Goal: Obtain resource: Download file/media

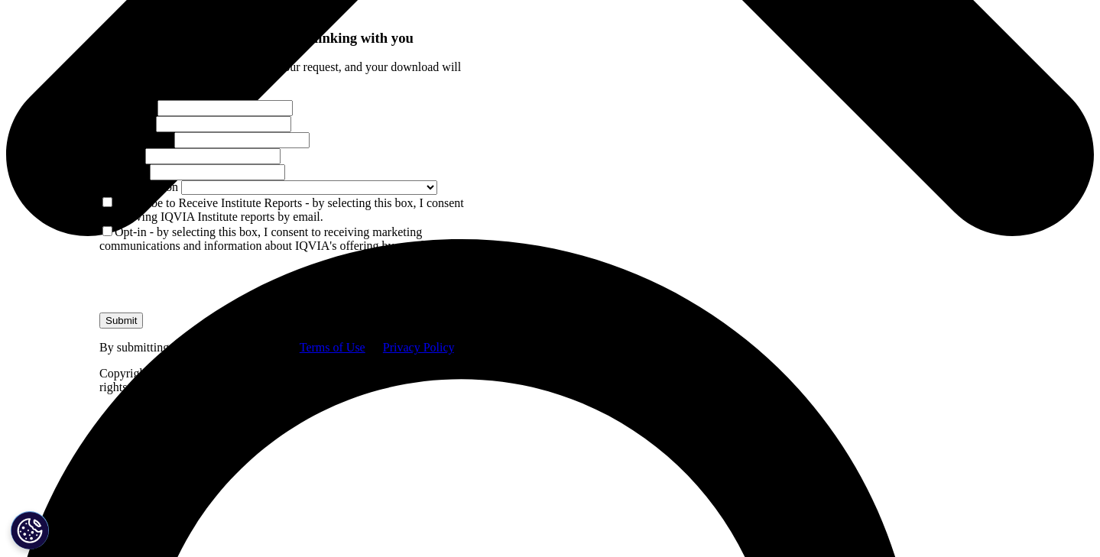
scroll to position [863, 0]
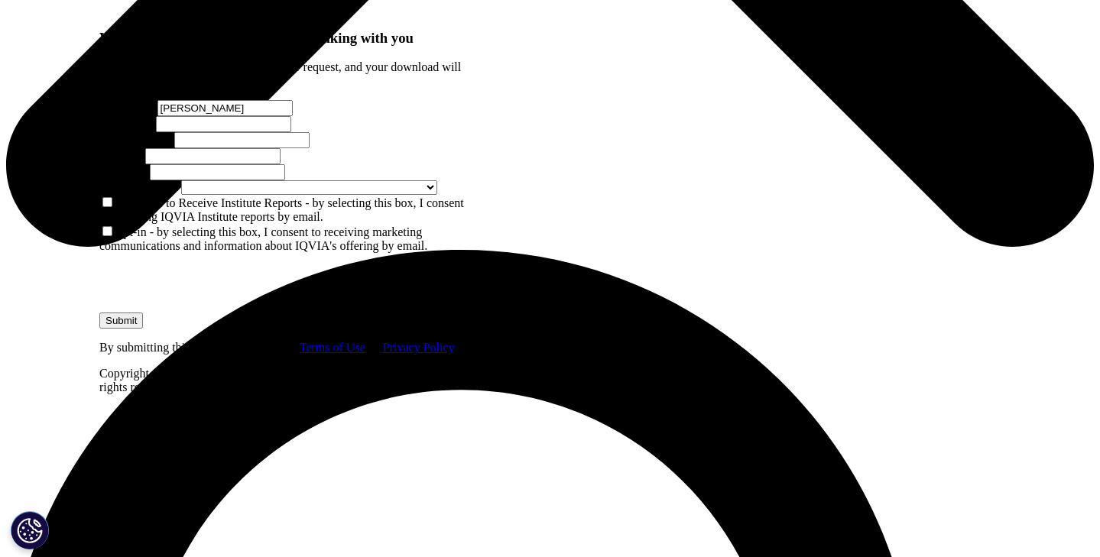
type input "[PERSON_NAME]"
type input "[EMAIL_ADDRESS][DOMAIN_NAME]"
click at [361, 195] on div "First Name Jessica Last Name Lopez Email Address jlopez033199@gmail.com Job Tit…" at bounding box center [284, 147] width 371 height 95
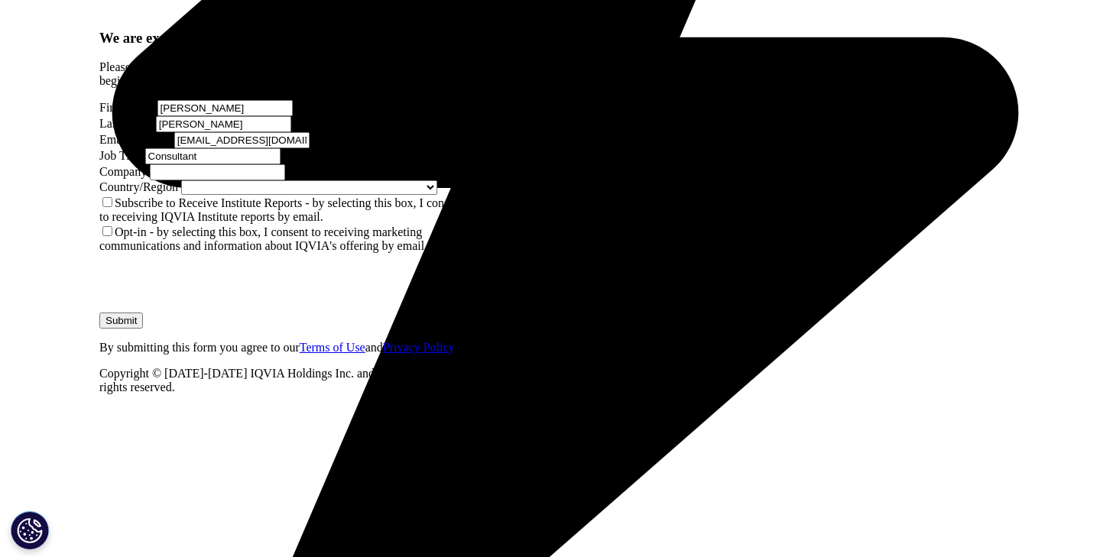
type input "Consultant"
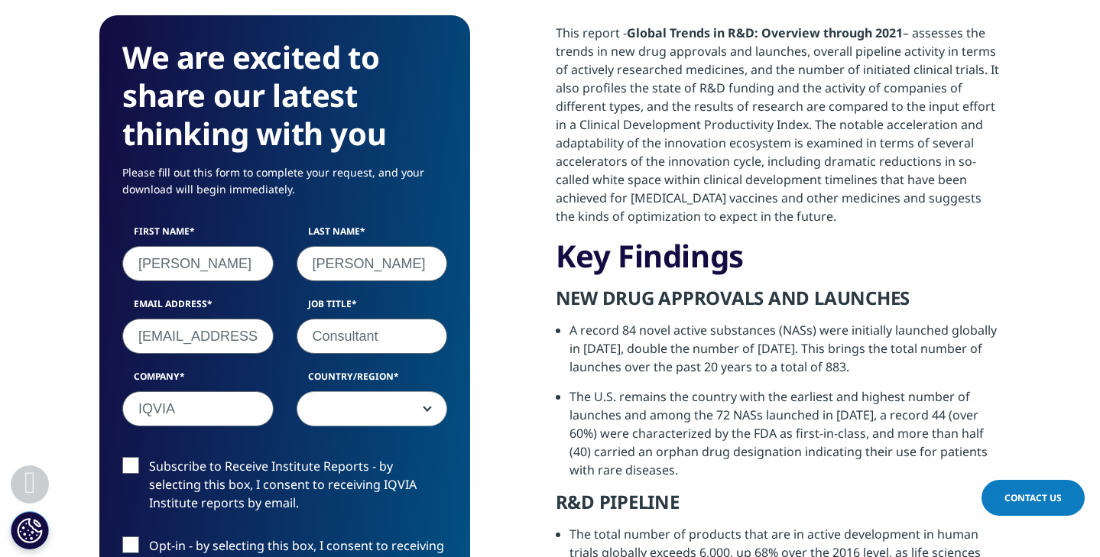
type input "IQVIA"
click at [397, 427] on div "First Name Jessica Last Name Lopez Email Address jlopez033199@gmail.com Job Tit…" at bounding box center [285, 334] width 348 height 218
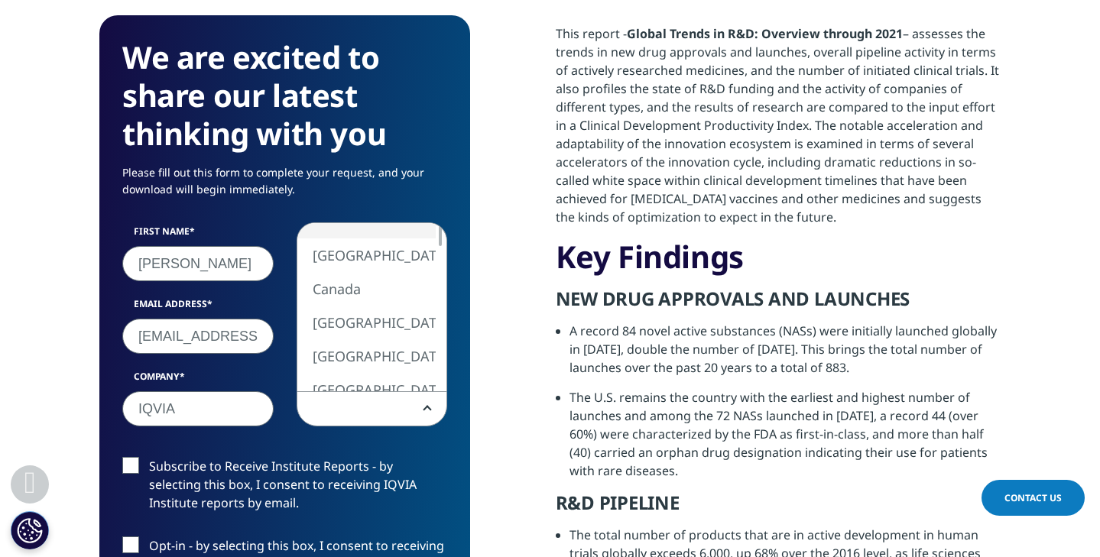
click at [402, 419] on span at bounding box center [372, 409] width 150 height 35
drag, startPoint x: 388, startPoint y: 273, endPoint x: 388, endPoint y: 252, distance: 20.6
select select "[GEOGRAPHIC_DATA]"
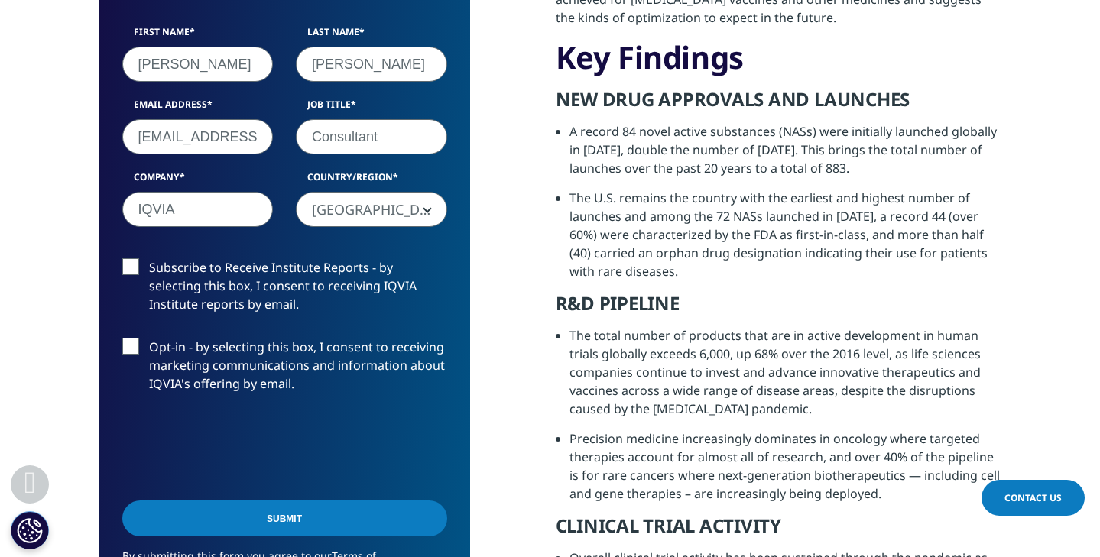
scroll to position [1074, 0]
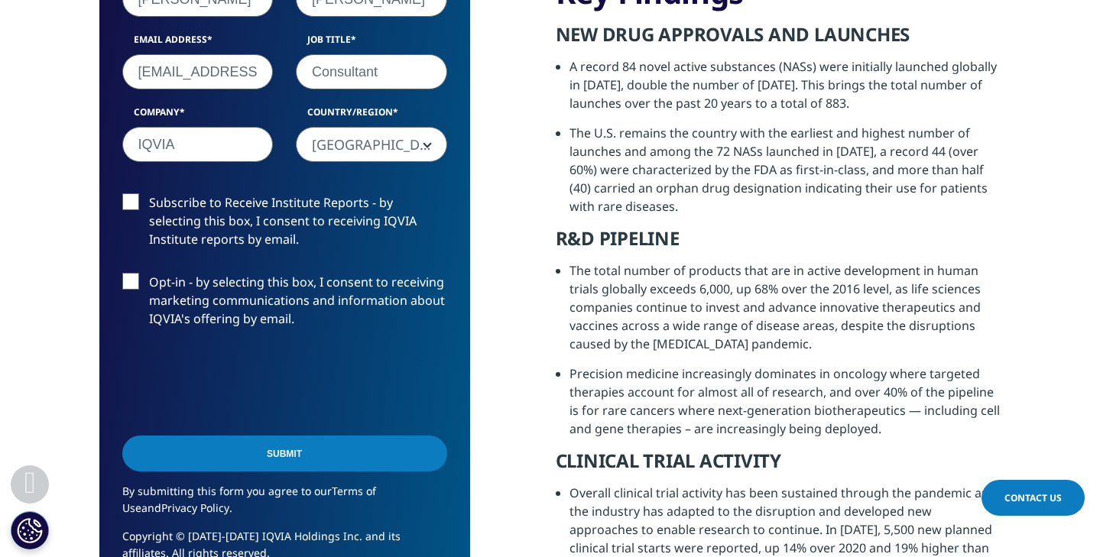
click at [329, 455] on input "Submit" at bounding box center [284, 454] width 325 height 36
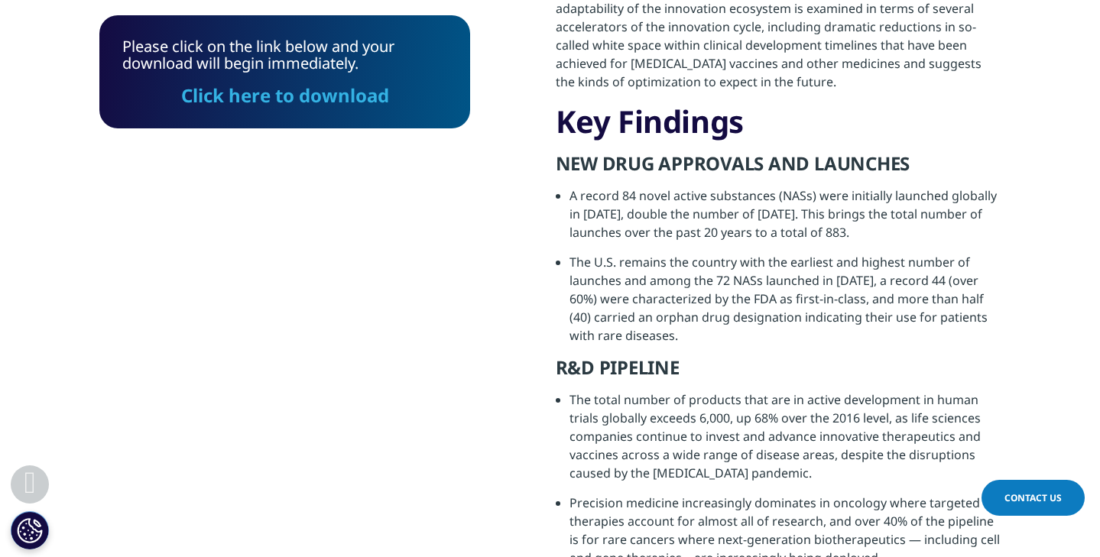
scroll to position [968, 0]
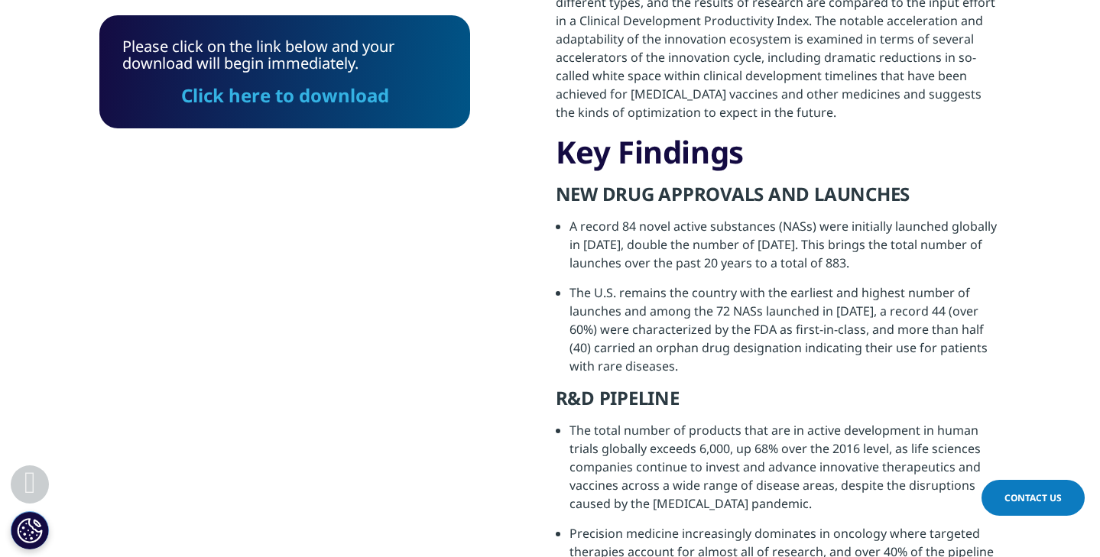
click at [325, 102] on link "Click here to download" at bounding box center [285, 95] width 208 height 25
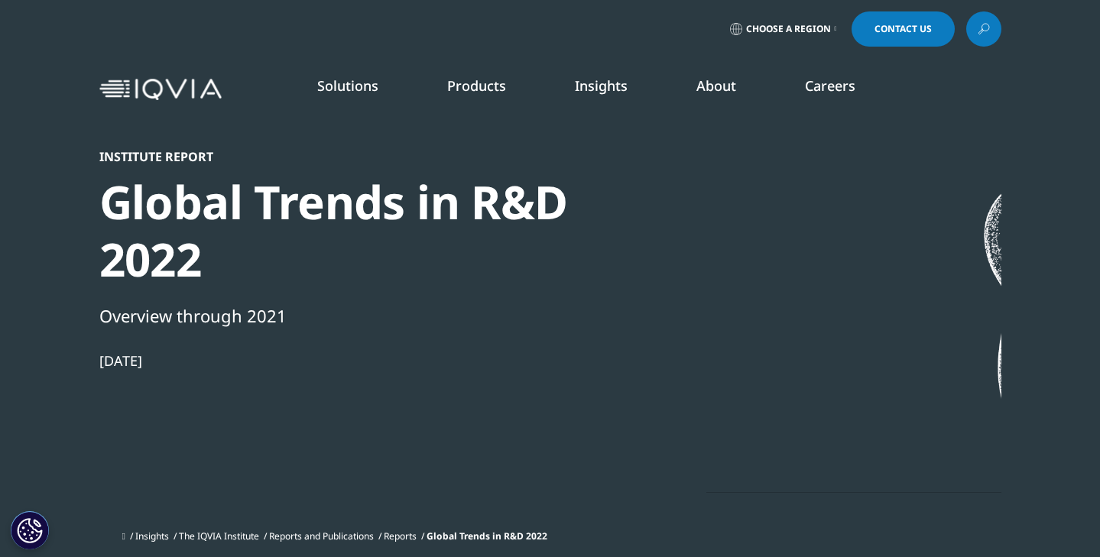
scroll to position [0, 0]
click at [965, 21] on div "Choose a Region Contact Us" at bounding box center [550, 28] width 902 height 35
click at [976, 28] on link at bounding box center [983, 28] width 35 height 35
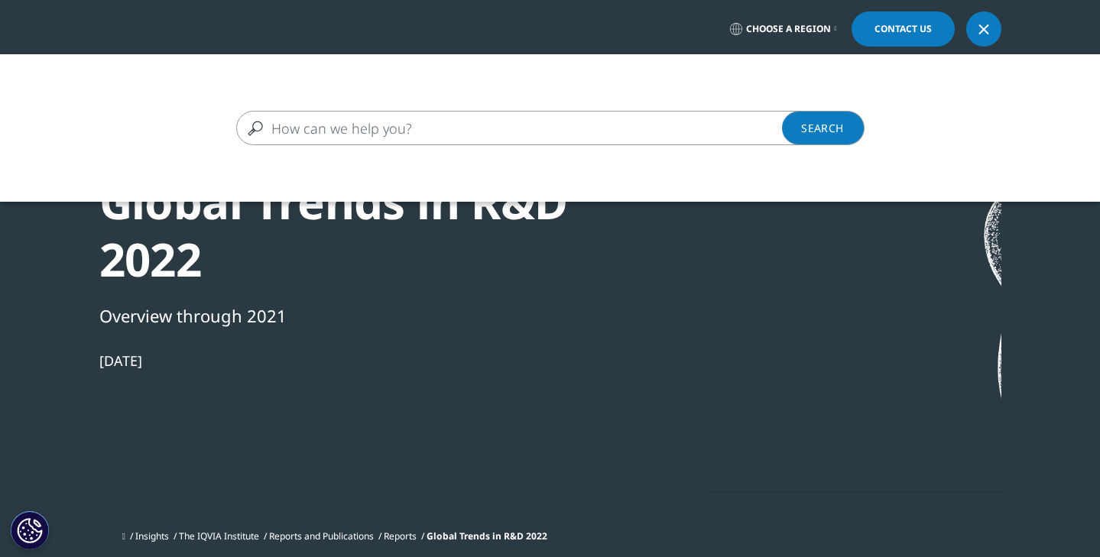
click at [377, 167] on div "Clear Search Loading" at bounding box center [550, 128] width 1100 height 148
click at [377, 151] on div "Clear Search Loading" at bounding box center [550, 128] width 1100 height 148
click at [373, 132] on input "Search" at bounding box center [528, 128] width 584 height 34
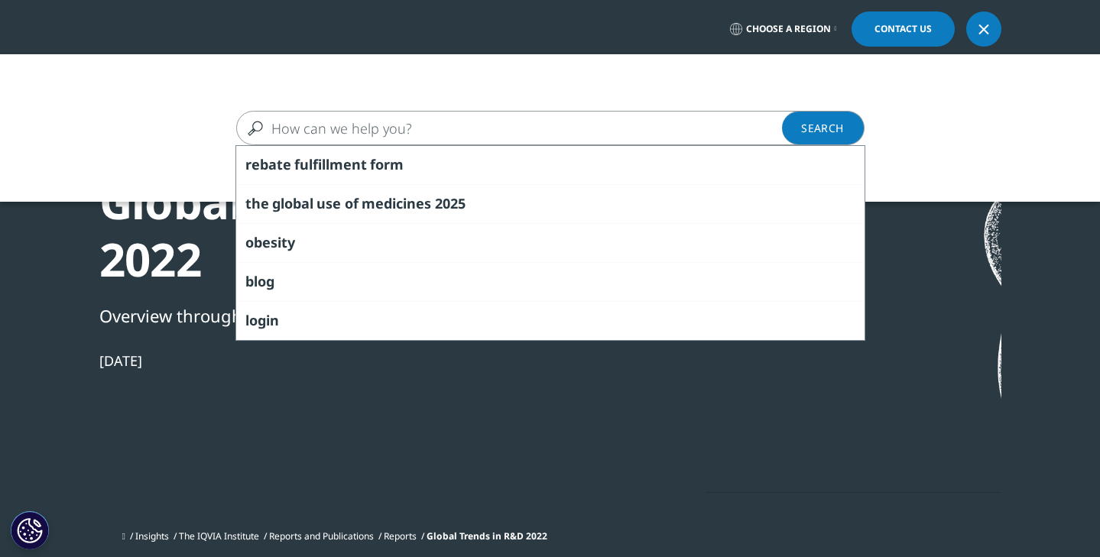
type input "i"
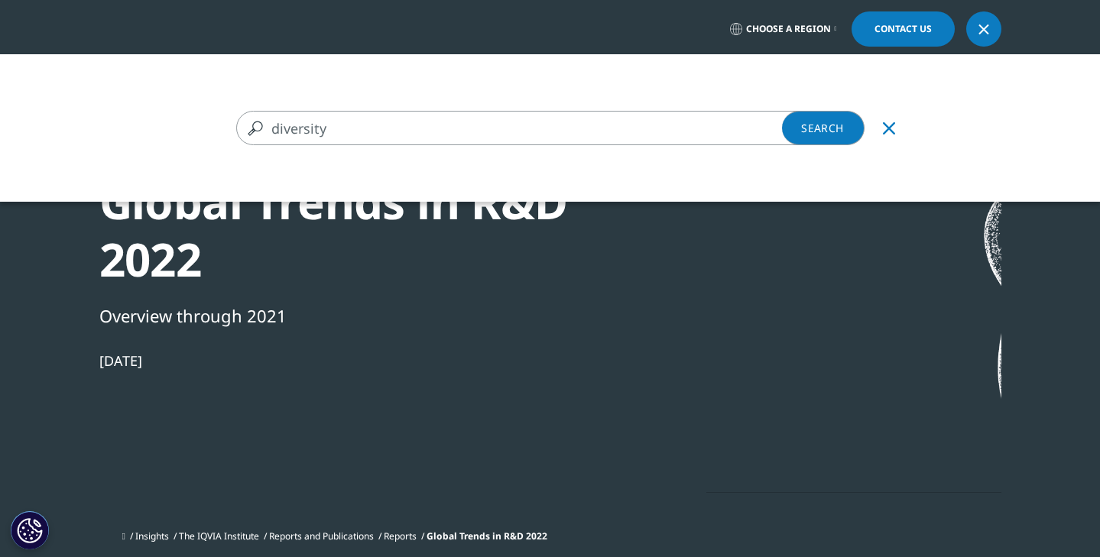
type input "diversity"
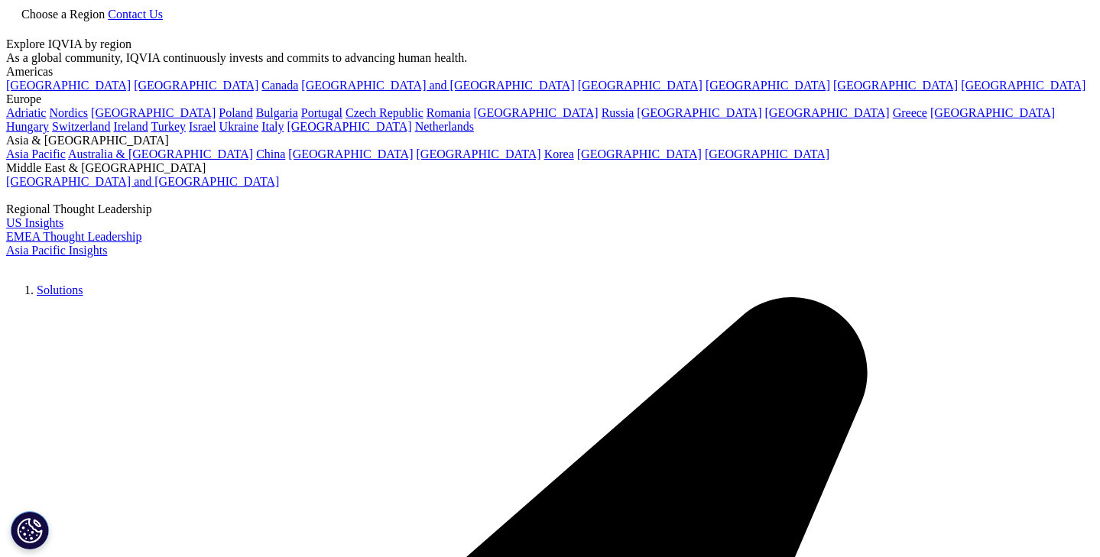
type input "diversity"
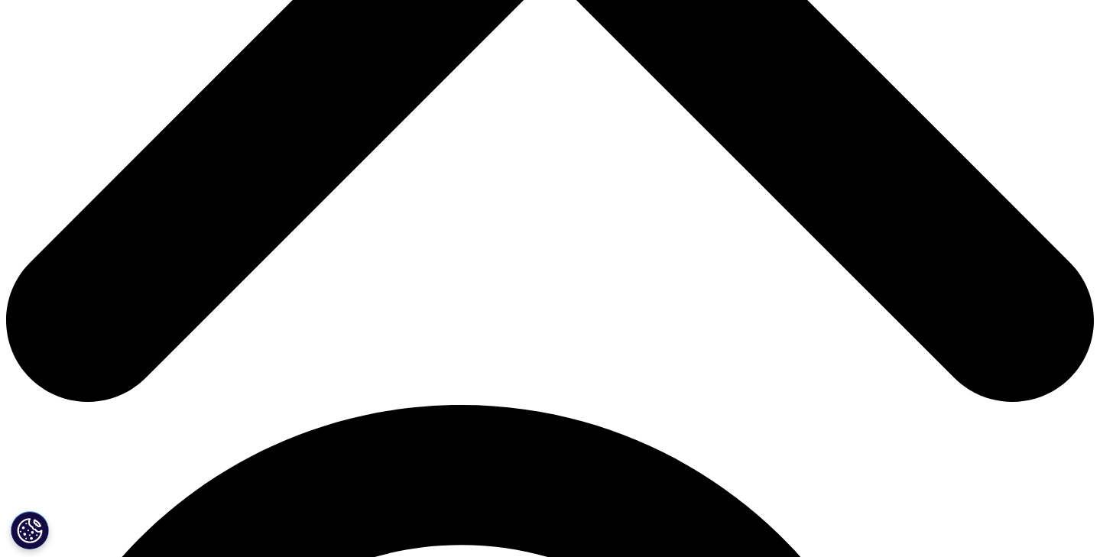
scroll to position [714, 0]
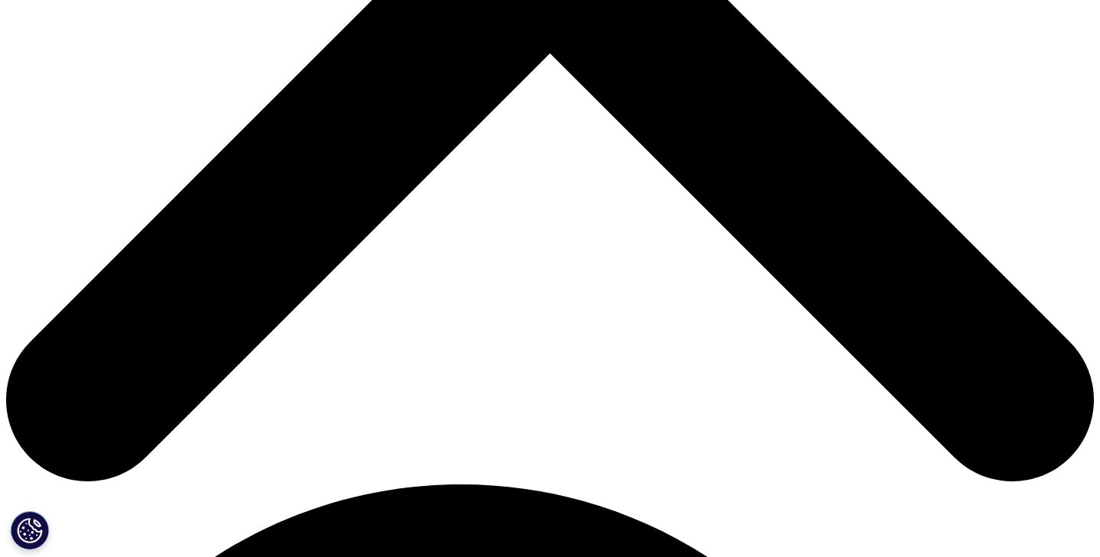
scroll to position [637, 0]
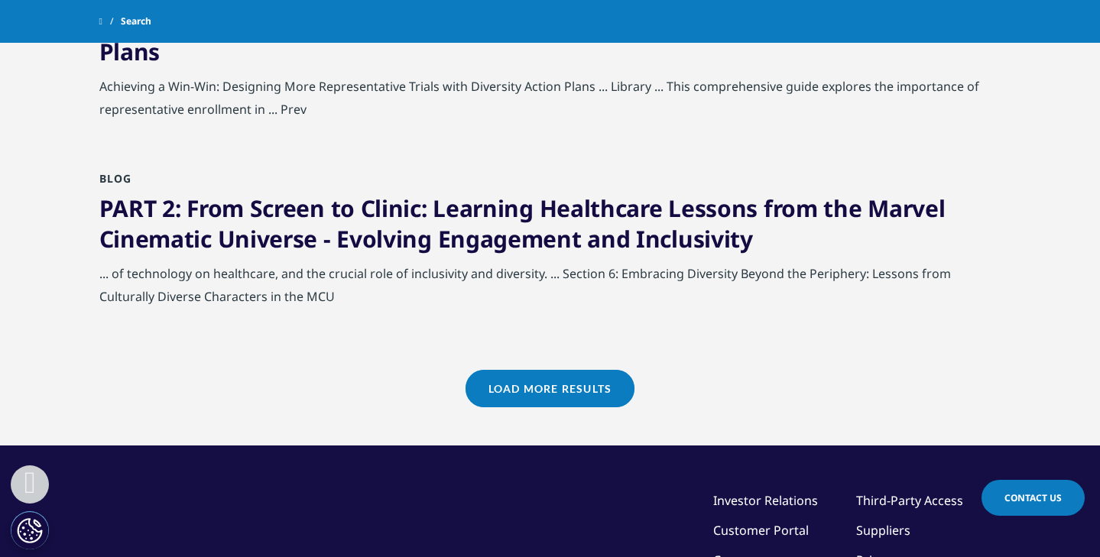
scroll to position [1756, 0]
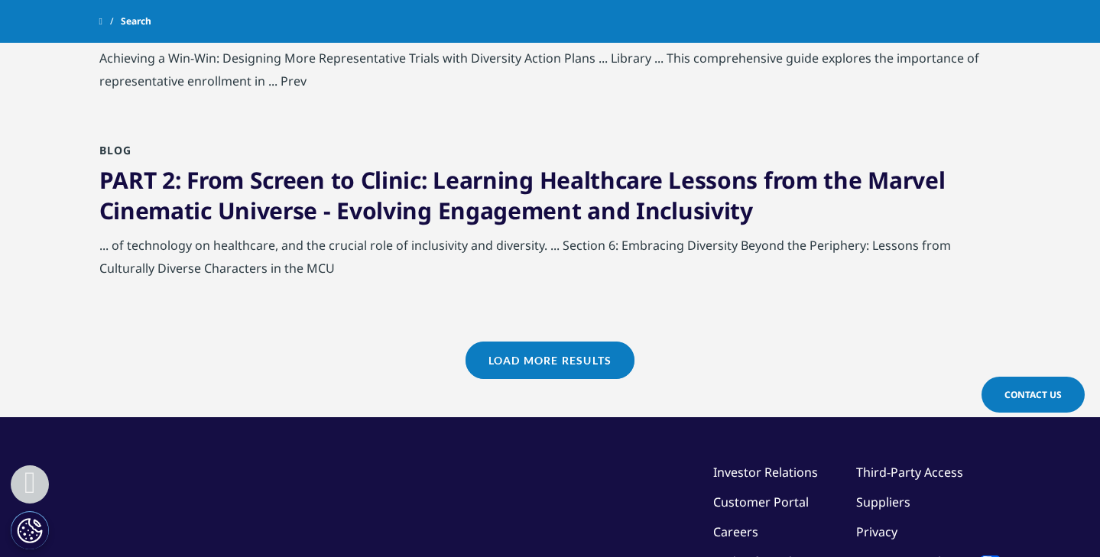
click at [529, 342] on link "Load More Results" at bounding box center [549, 360] width 169 height 37
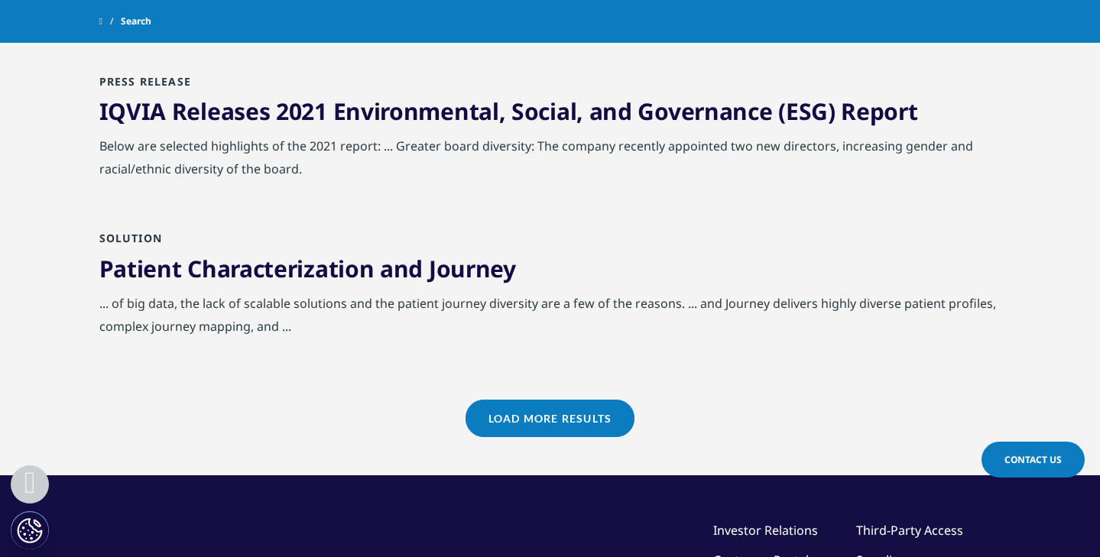
scroll to position [3341, 0]
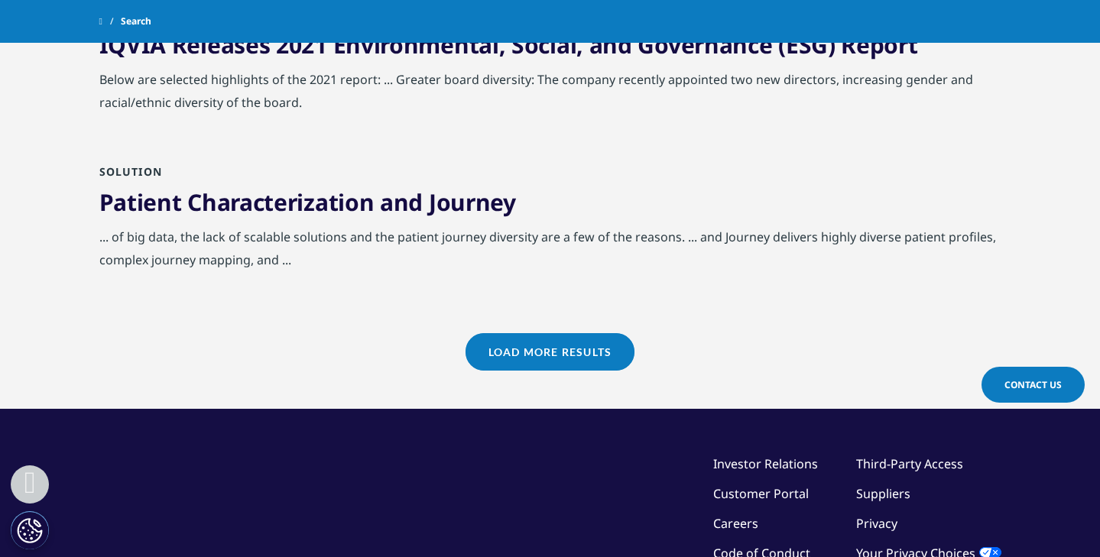
click at [574, 356] on link "Load More Results" at bounding box center [549, 351] width 169 height 37
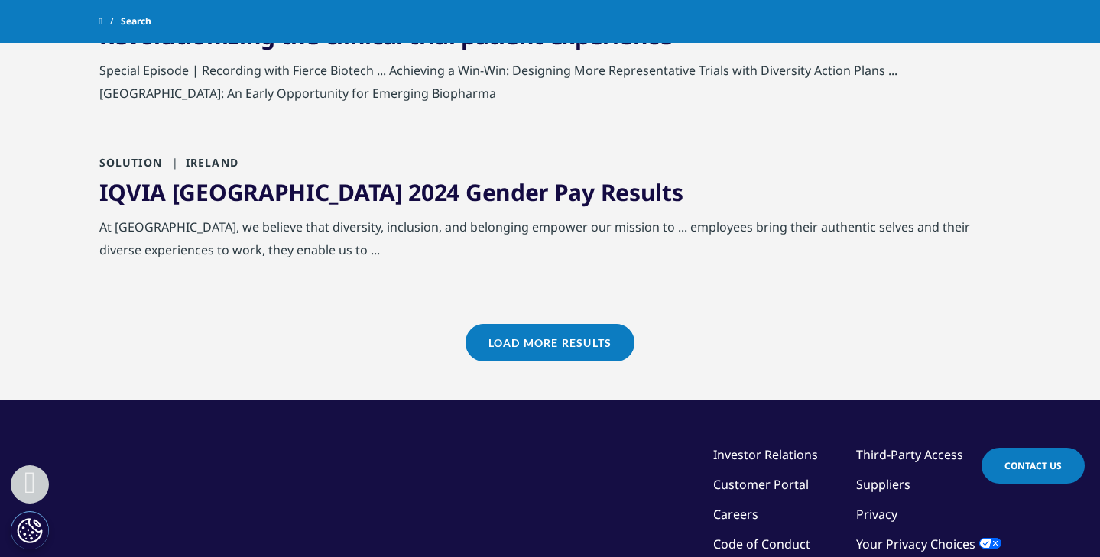
scroll to position [5001, 0]
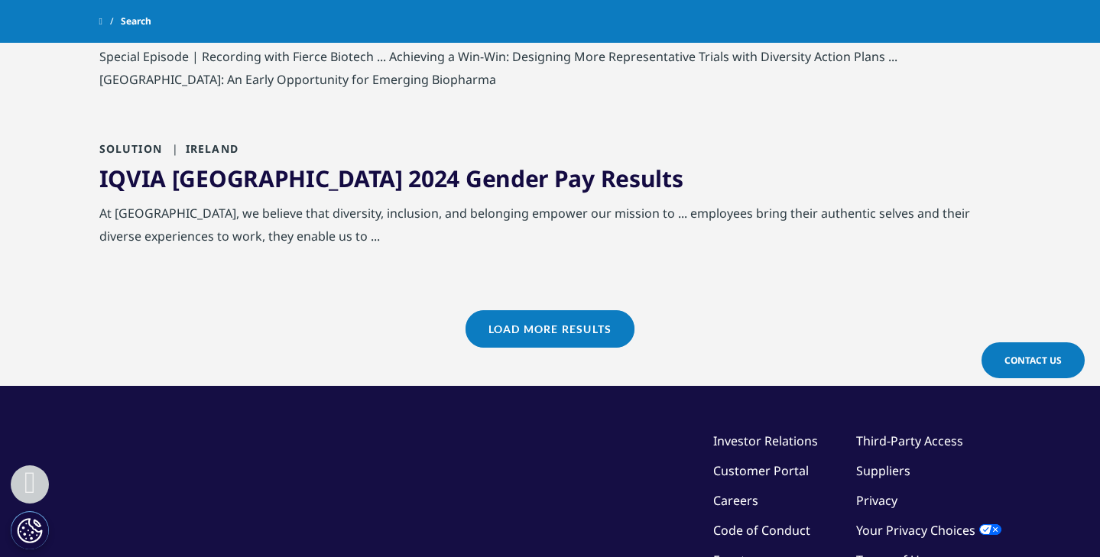
click at [557, 345] on div "Load More Results" at bounding box center [550, 348] width 902 height 76
click at [558, 331] on link "Load More Results" at bounding box center [549, 328] width 169 height 37
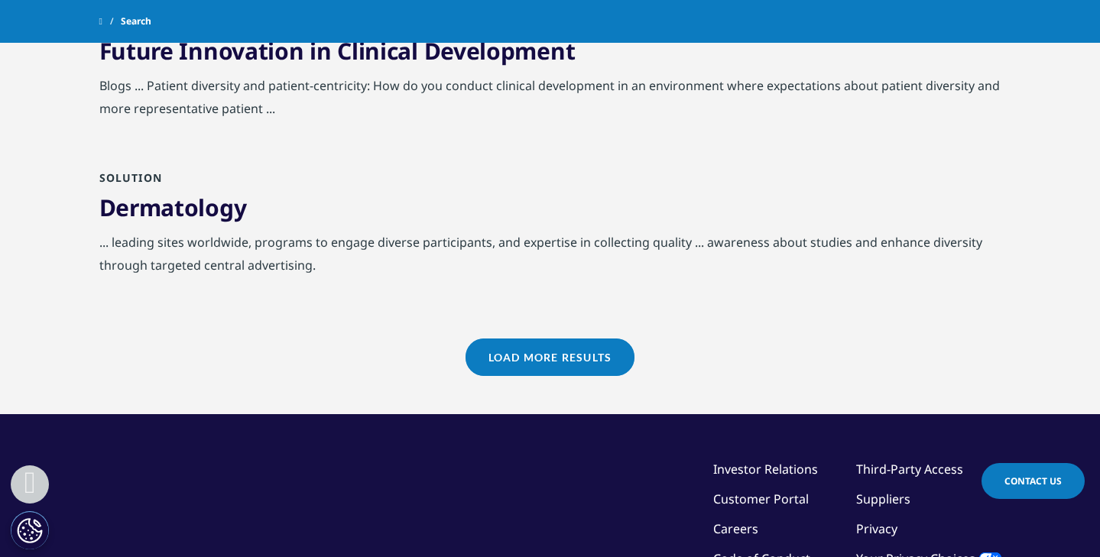
scroll to position [6724, 0]
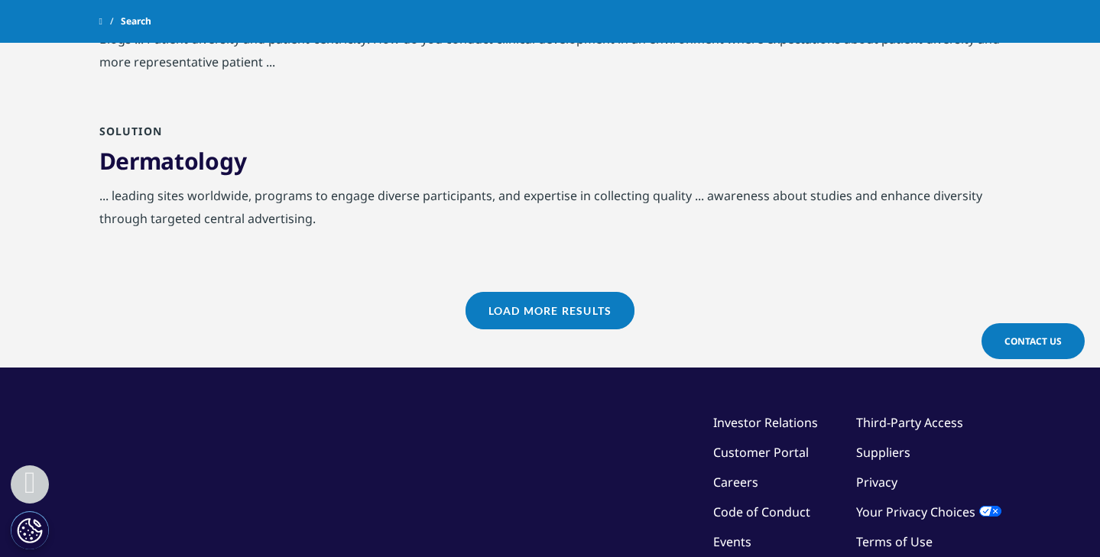
click at [543, 303] on link "Load More Results" at bounding box center [549, 310] width 169 height 37
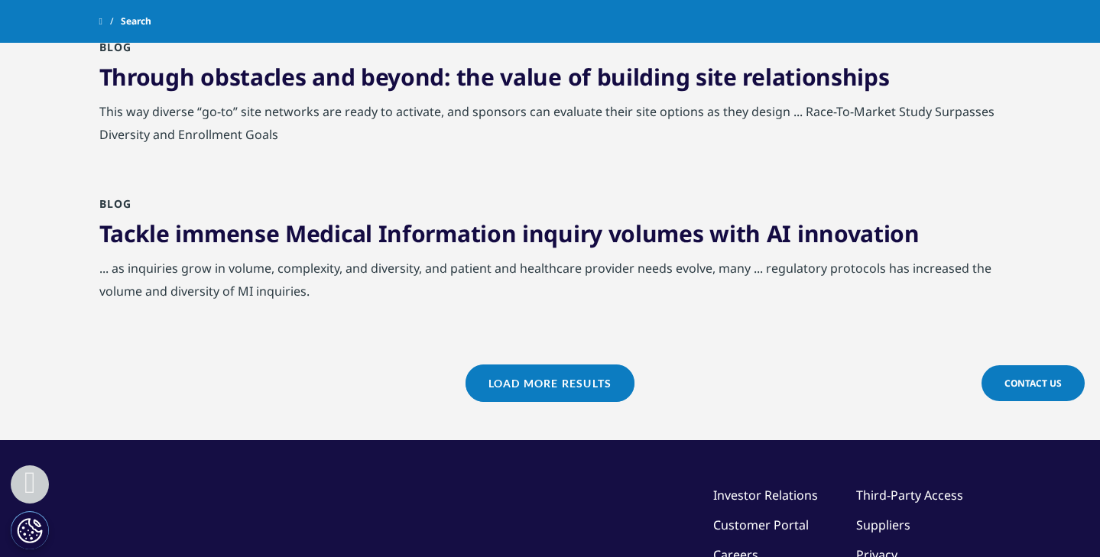
scroll to position [8415, 0]
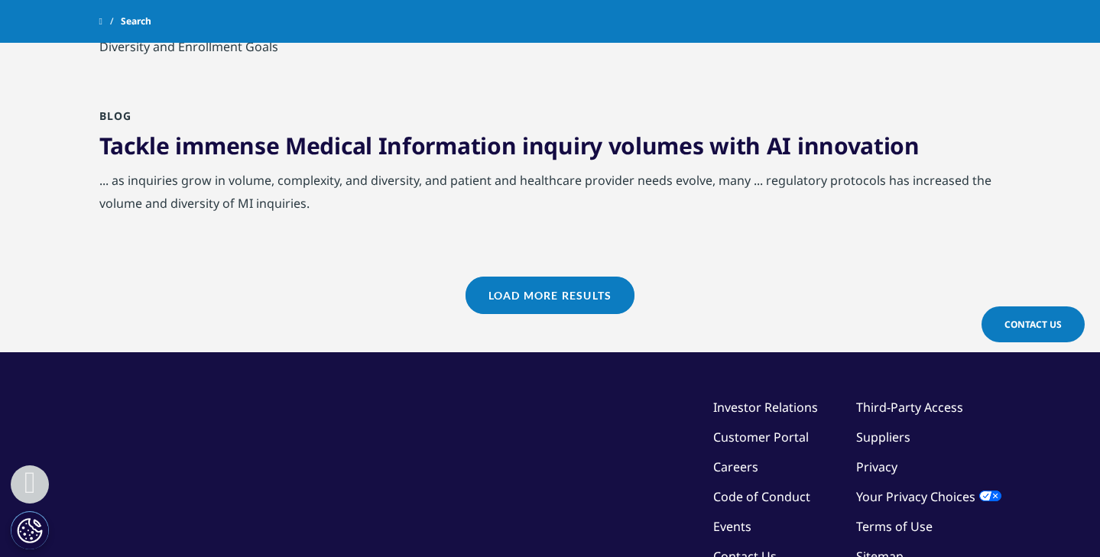
click at [568, 280] on link "Load More Results" at bounding box center [549, 295] width 169 height 37
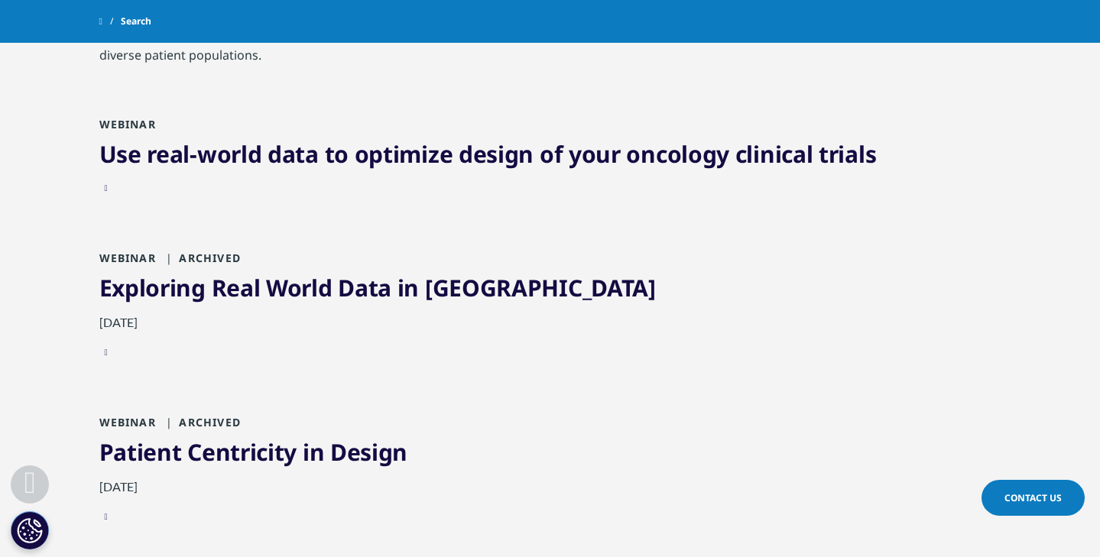
scroll to position [9668, 0]
